Goal: Information Seeking & Learning: Check status

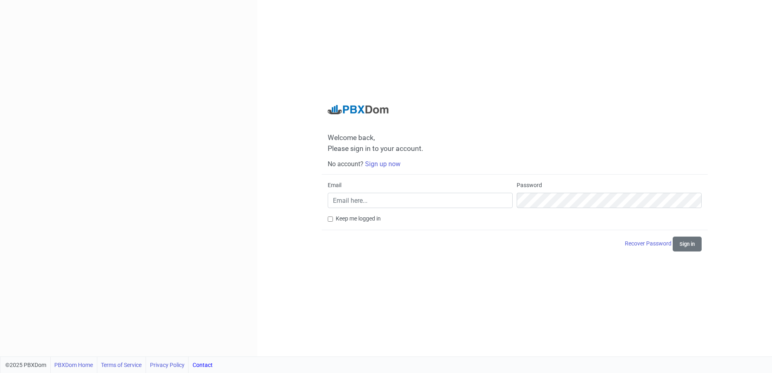
drag, startPoint x: 373, startPoint y: 190, endPoint x: 372, endPoint y: 197, distance: 7.3
click at [372, 194] on div "Email" at bounding box center [419, 194] width 185 height 27
click at [372, 197] on input "Email" at bounding box center [419, 199] width 185 height 15
drag, startPoint x: 606, startPoint y: 34, endPoint x: 623, endPoint y: 31, distance: 16.7
click at [610, 34] on div "Welcome back, Please sign in to your account. No account? Sign up now Email Pas…" at bounding box center [514, 178] width 514 height 356
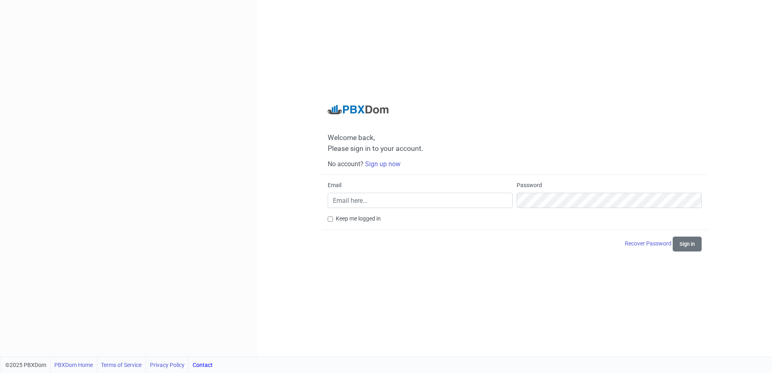
click at [565, 93] on div "Welcome back, Please sign in to your account. No account? Sign up now Email Pas…" at bounding box center [514, 178] width 514 height 356
click at [421, 194] on input "Email" at bounding box center [419, 199] width 185 height 15
drag, startPoint x: 384, startPoint y: 237, endPoint x: 406, endPoint y: 233, distance: 22.4
click at [0, 372] on nordpass-autofill-portal at bounding box center [0, 373] width 0 height 0
type input "[EMAIL_ADDRESS][DOMAIN_NAME]"
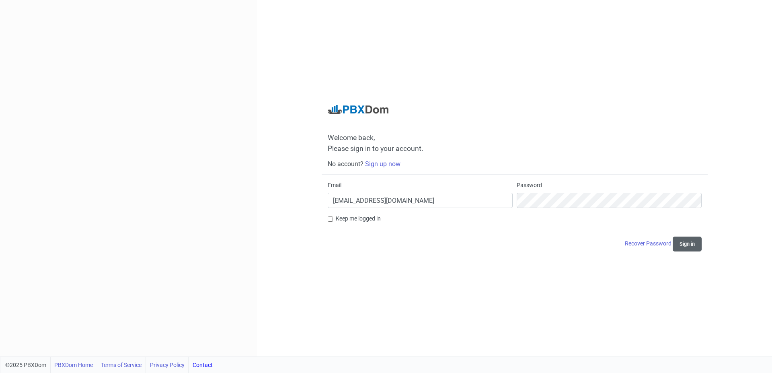
drag, startPoint x: 695, startPoint y: 239, endPoint x: 689, endPoint y: 242, distance: 6.5
click at [693, 241] on button "Sign in" at bounding box center [686, 243] width 29 height 15
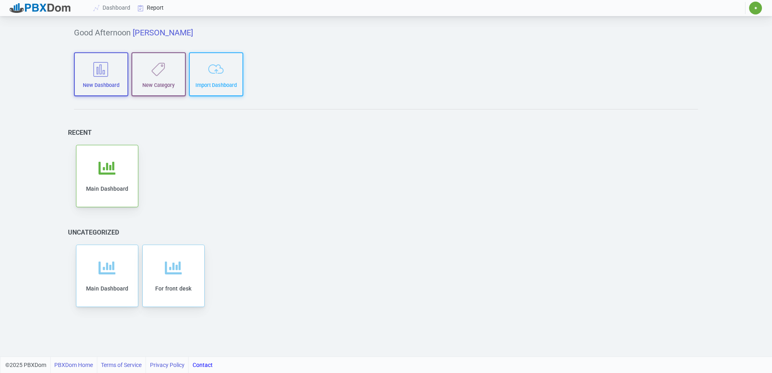
click at [151, 10] on link "Report" at bounding box center [150, 7] width 33 height 15
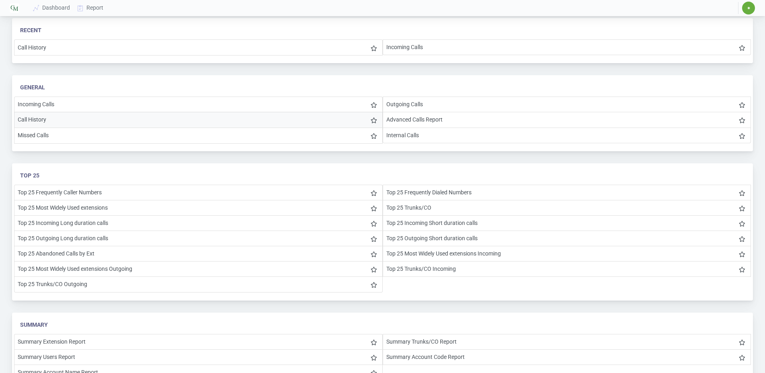
click at [37, 120] on li "Call History" at bounding box center [198, 120] width 368 height 16
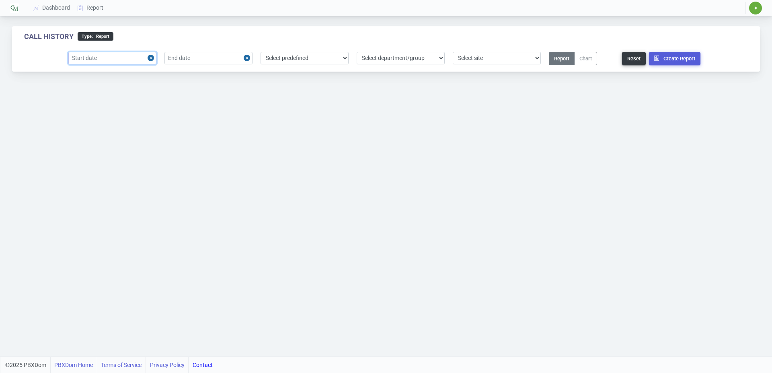
click at [133, 62] on input "text" at bounding box center [112, 58] width 88 height 12
drag, startPoint x: 79, startPoint y: 122, endPoint x: 175, endPoint y: 62, distance: 113.0
click at [80, 120] on div "7" at bounding box center [77, 120] width 11 height 11
type input "[DATE]"
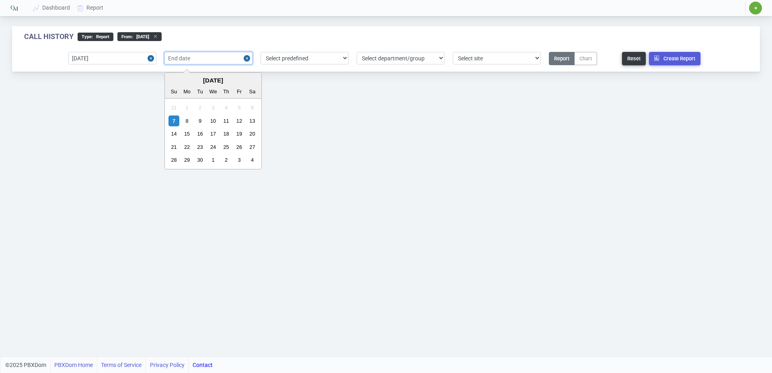
click at [188, 55] on input "text" at bounding box center [208, 58] width 88 height 12
click at [170, 122] on div "7" at bounding box center [173, 120] width 11 height 11
type input "[DATE]"
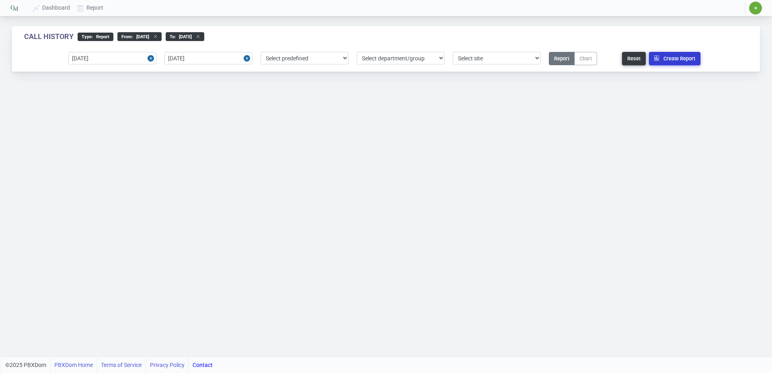
click at [665, 57] on button "Create Report" at bounding box center [674, 58] width 51 height 13
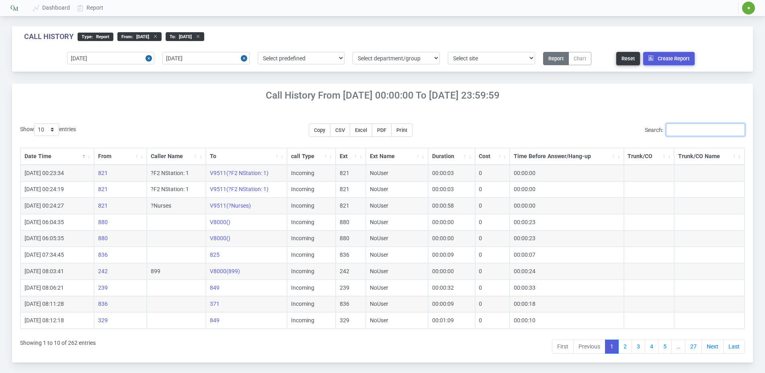
click at [688, 128] on input "Search:" at bounding box center [705, 129] width 79 height 12
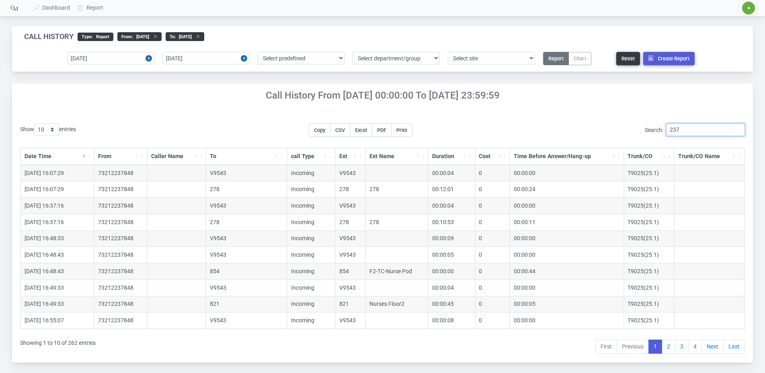
type input "237"
click at [34, 123] on select "10 25 50 100 200 500" at bounding box center [46, 129] width 25 height 12
select select "200"
click option "200" at bounding box center [0, 0] width 0 height 0
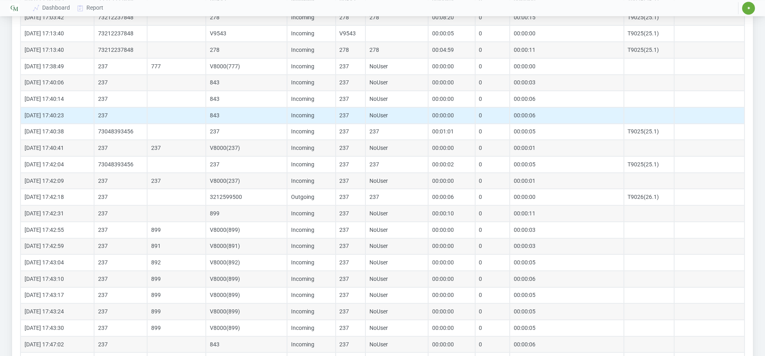
scroll to position [369, 0]
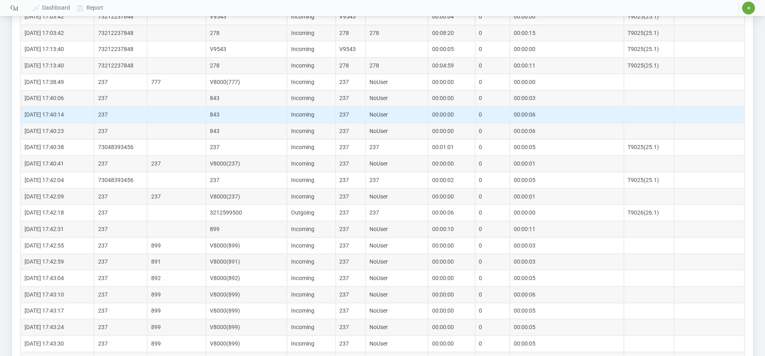
drag, startPoint x: 231, startPoint y: 99, endPoint x: 227, endPoint y: 111, distance: 12.7
click at [231, 99] on td "843" at bounding box center [246, 98] width 81 height 16
click at [226, 113] on td "843" at bounding box center [246, 114] width 81 height 16
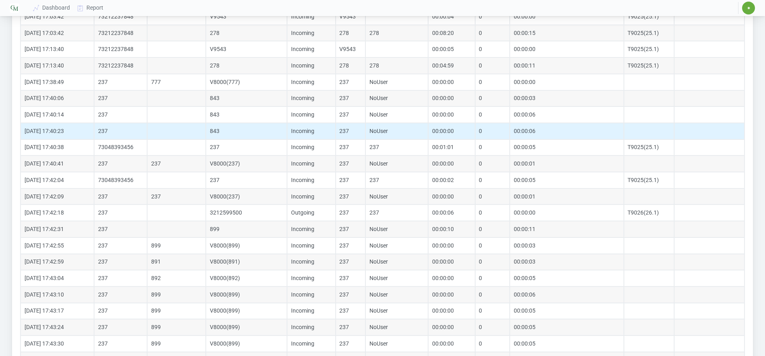
click at [224, 130] on td "843" at bounding box center [246, 131] width 81 height 16
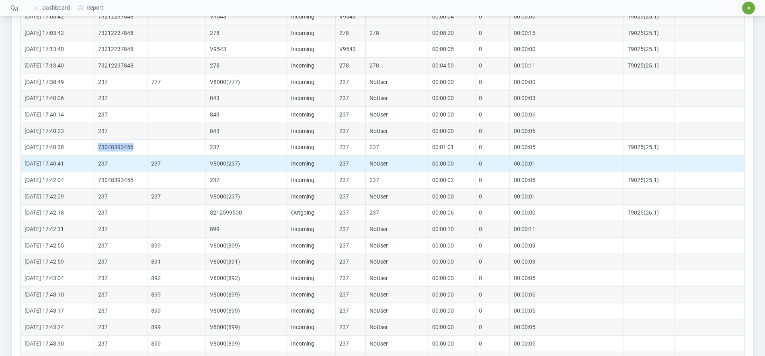
drag, startPoint x: 99, startPoint y: 148, endPoint x: 126, endPoint y: 157, distance: 28.1
click at [135, 146] on td "73048393456" at bounding box center [120, 147] width 53 height 16
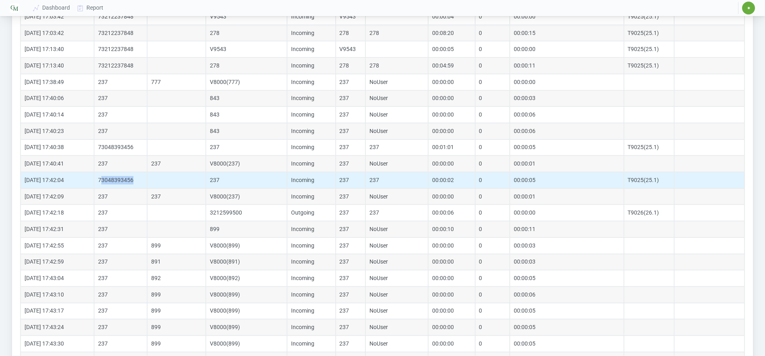
drag, startPoint x: 101, startPoint y: 180, endPoint x: 136, endPoint y: 173, distance: 36.1
click at [136, 173] on td "73048393456" at bounding box center [120, 180] width 53 height 16
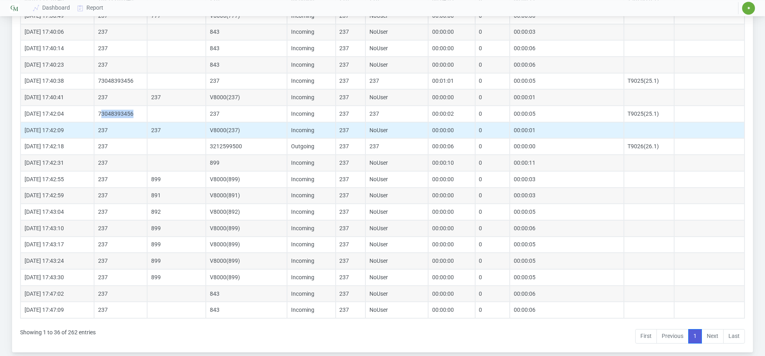
scroll to position [451, 0]
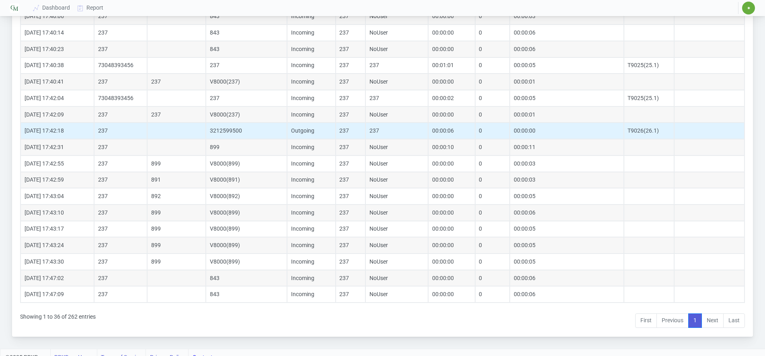
click at [101, 138] on td "237" at bounding box center [120, 131] width 53 height 16
click at [228, 128] on td "3212599500" at bounding box center [246, 131] width 81 height 16
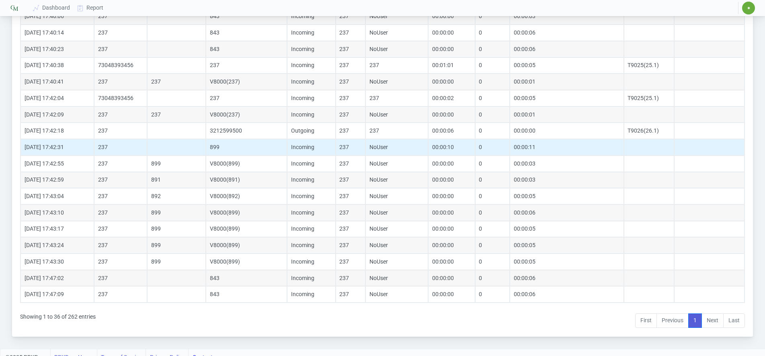
click at [218, 145] on td "899" at bounding box center [246, 147] width 81 height 16
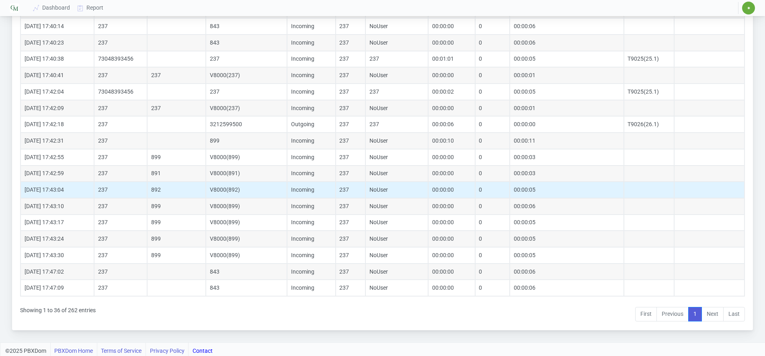
scroll to position [460, 0]
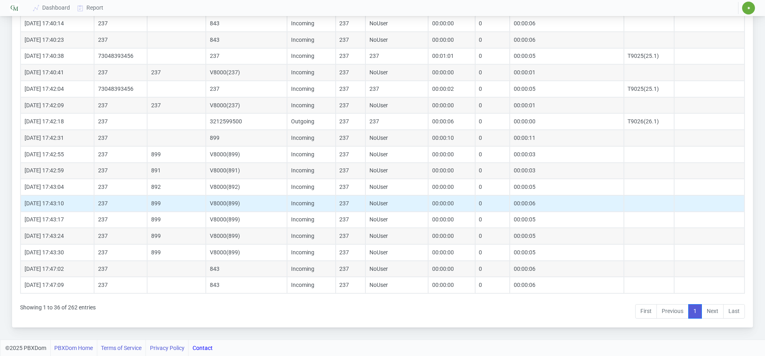
click at [154, 203] on td "899" at bounding box center [176, 203] width 59 height 16
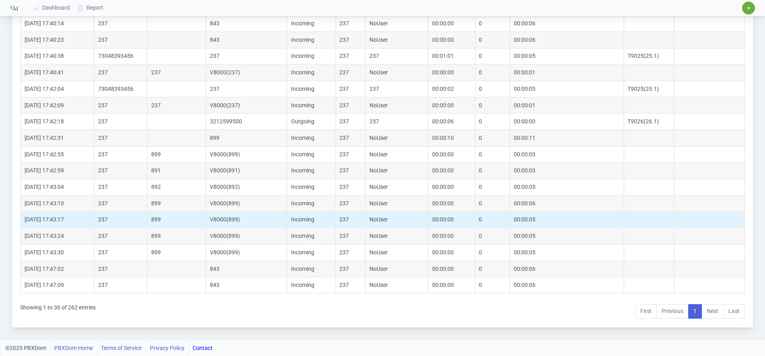
click at [159, 220] on td "899" at bounding box center [176, 220] width 59 height 16
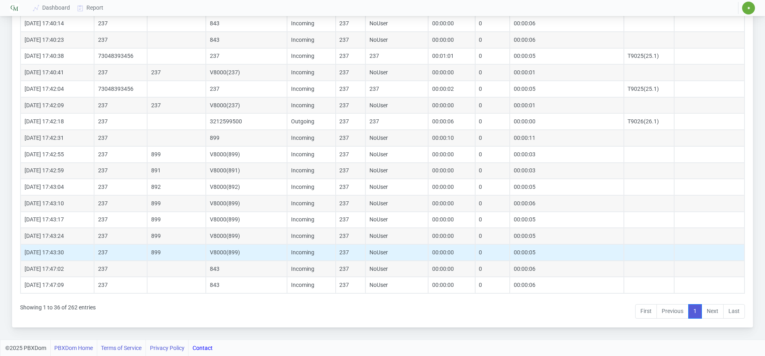
drag, startPoint x: 158, startPoint y: 232, endPoint x: 164, endPoint y: 246, distance: 15.5
click at [159, 231] on td "899" at bounding box center [176, 236] width 59 height 16
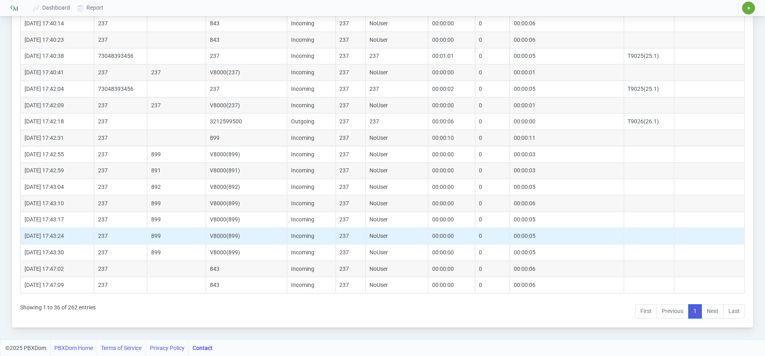
drag, startPoint x: 158, startPoint y: 253, endPoint x: 145, endPoint y: 239, distance: 19.1
click at [151, 246] on td "899" at bounding box center [176, 252] width 59 height 16
